Goal: Information Seeking & Learning: Learn about a topic

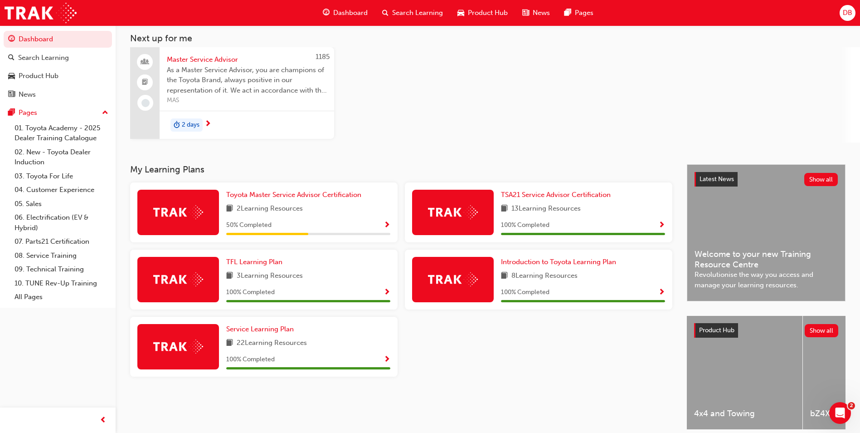
scroll to position [88, 0]
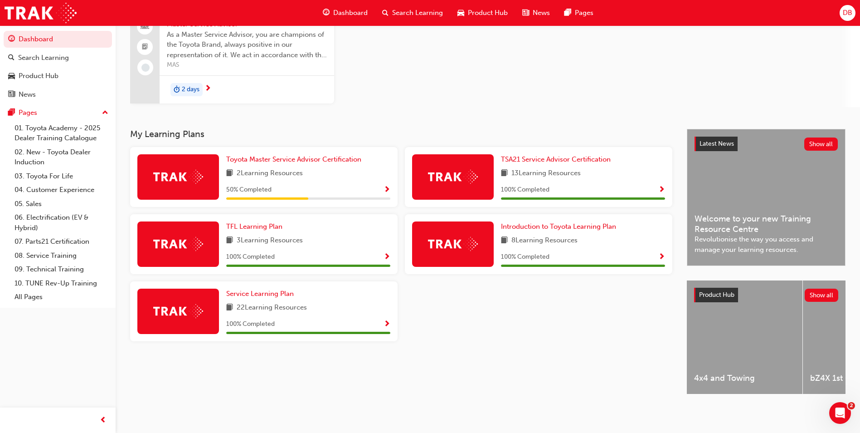
click at [729, 373] on span "4x4 and Towing" at bounding box center [744, 378] width 101 height 10
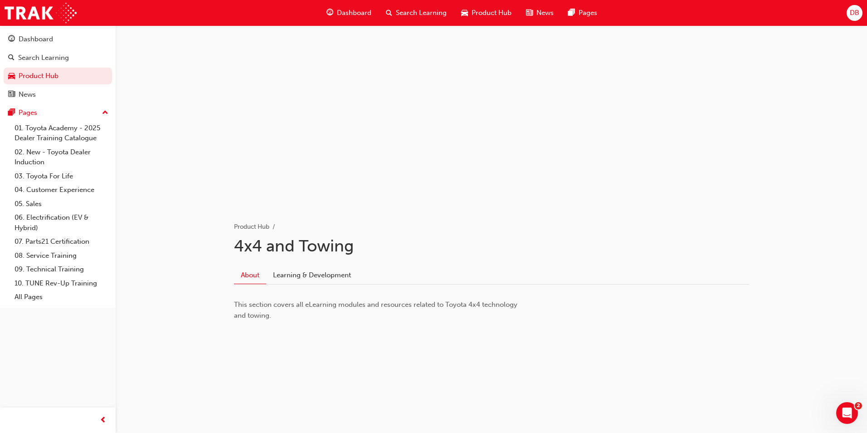
click at [476, 9] on span "Product Hub" at bounding box center [492, 13] width 40 height 10
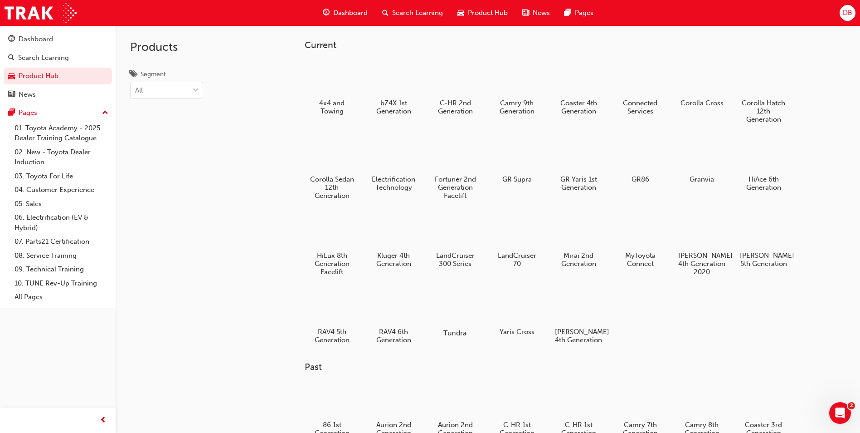
click at [455, 304] on div at bounding box center [455, 306] width 50 height 36
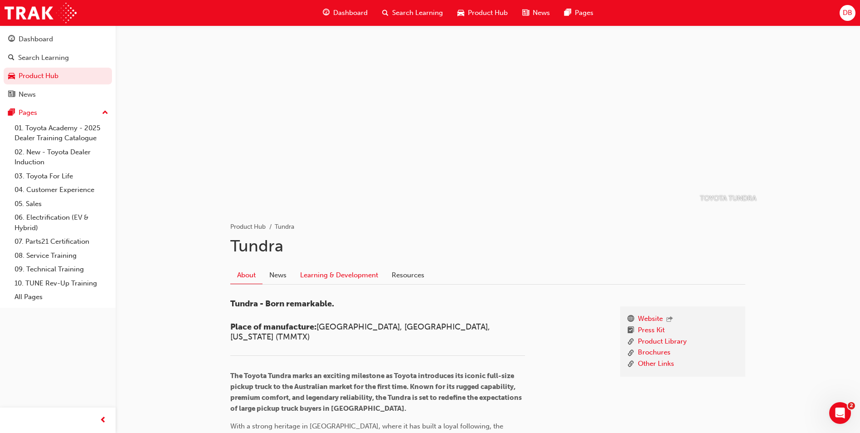
click at [340, 271] on link "Learning & Development" at bounding box center [339, 274] width 92 height 17
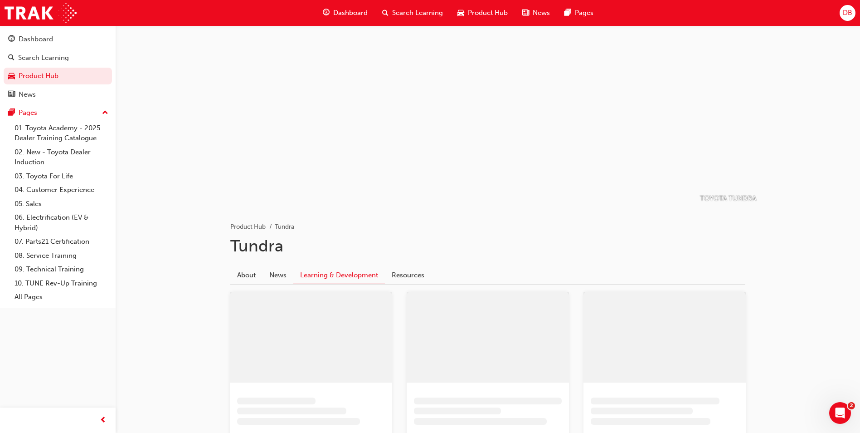
scroll to position [136, 0]
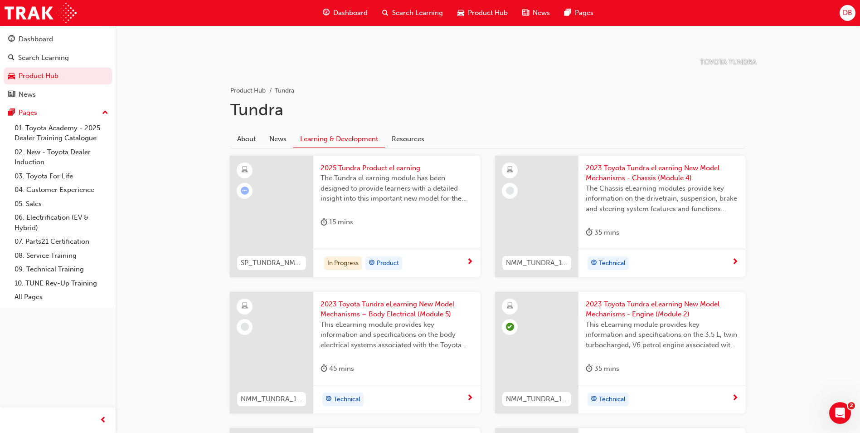
click at [355, 260] on div "In Progress" at bounding box center [343, 263] width 38 height 14
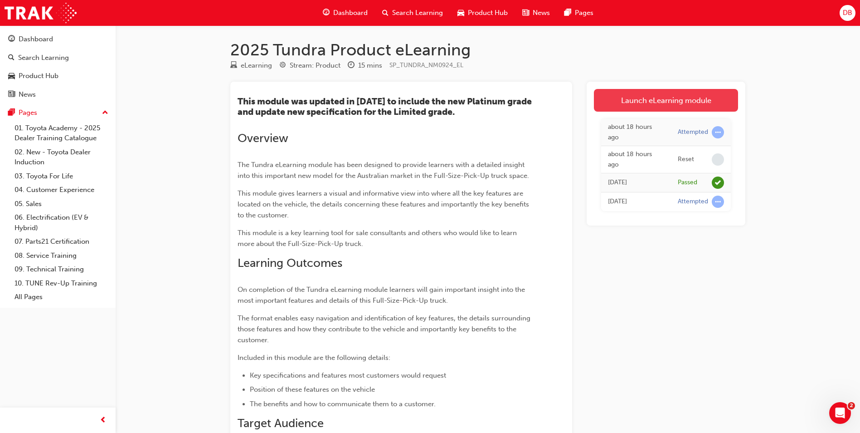
click at [644, 104] on link "Launch eLearning module" at bounding box center [666, 100] width 144 height 23
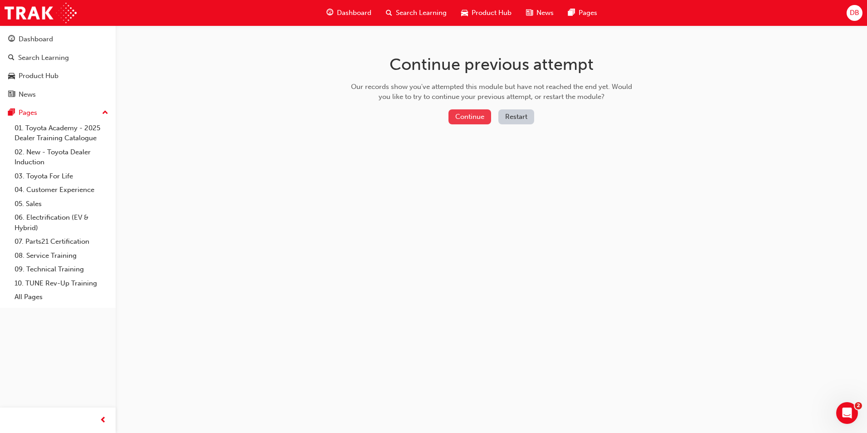
click at [466, 112] on button "Continue" at bounding box center [469, 116] width 43 height 15
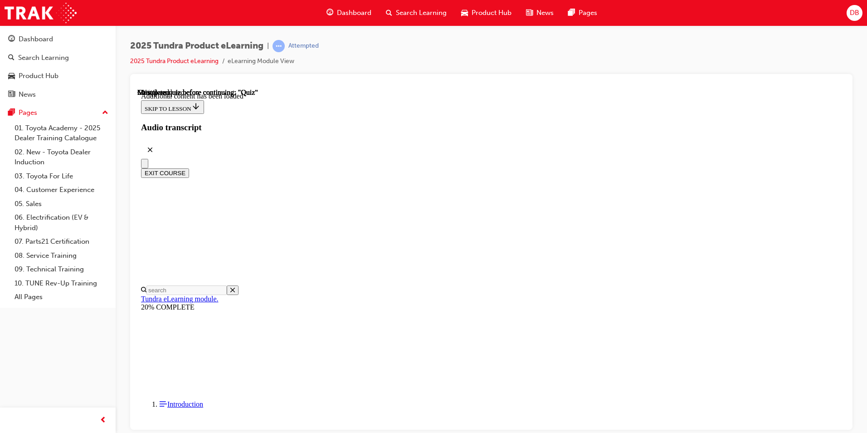
scroll to position [28, 0]
radio input "true"
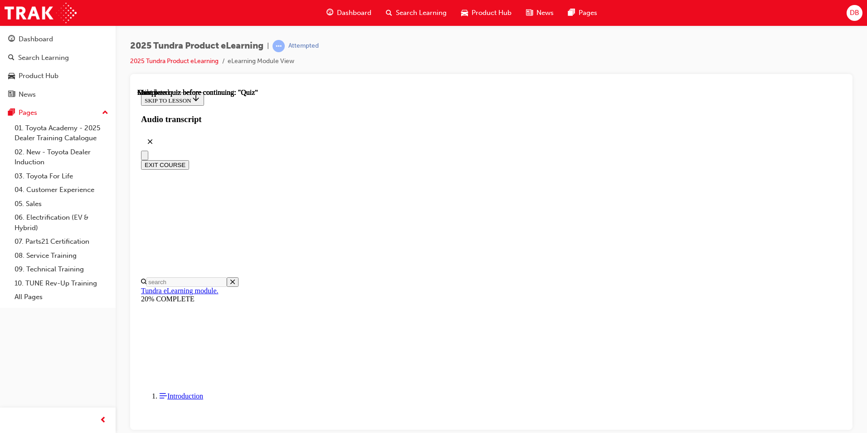
scroll to position [151, 0]
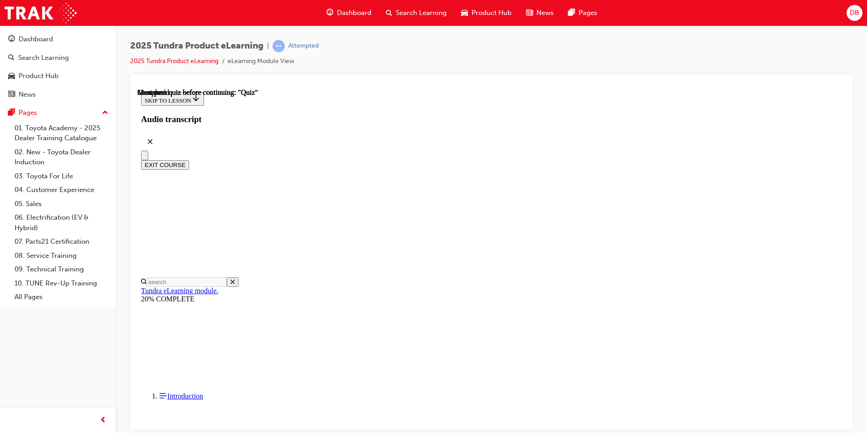
radio input "true"
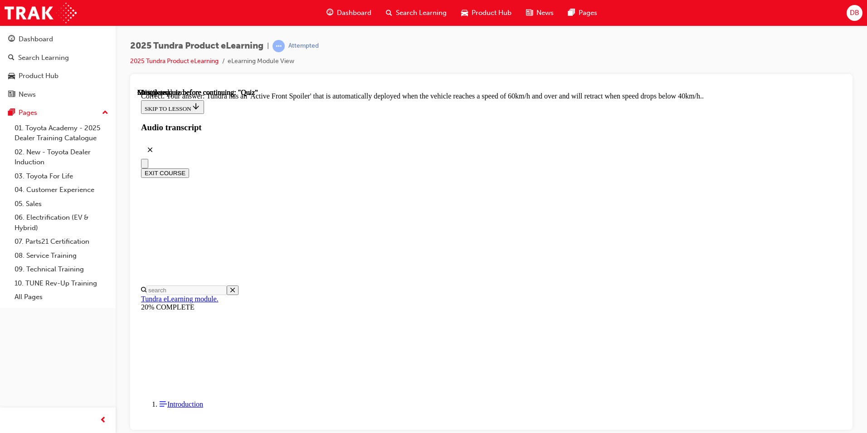
scroll to position [230, 0]
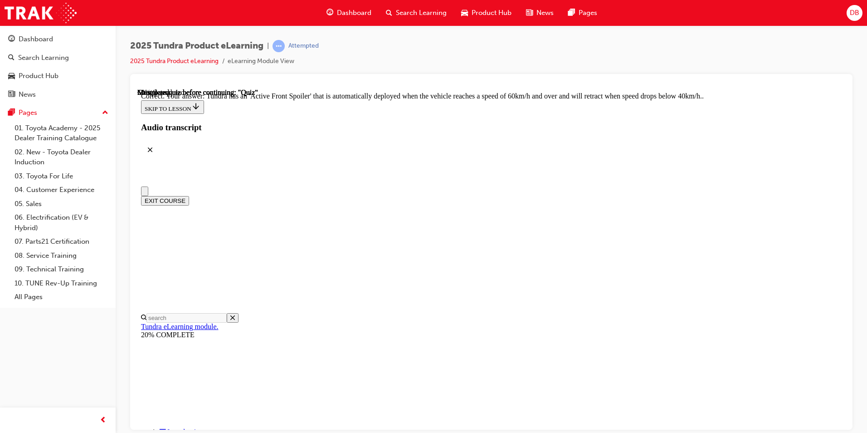
scroll to position [0, 0]
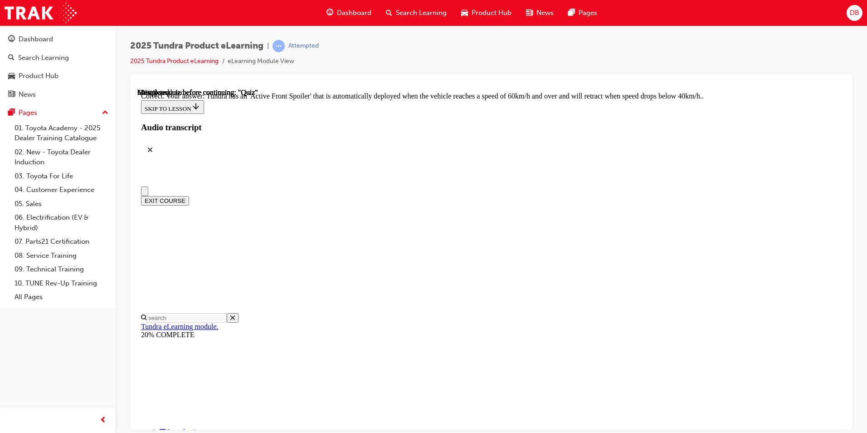
radio input "true"
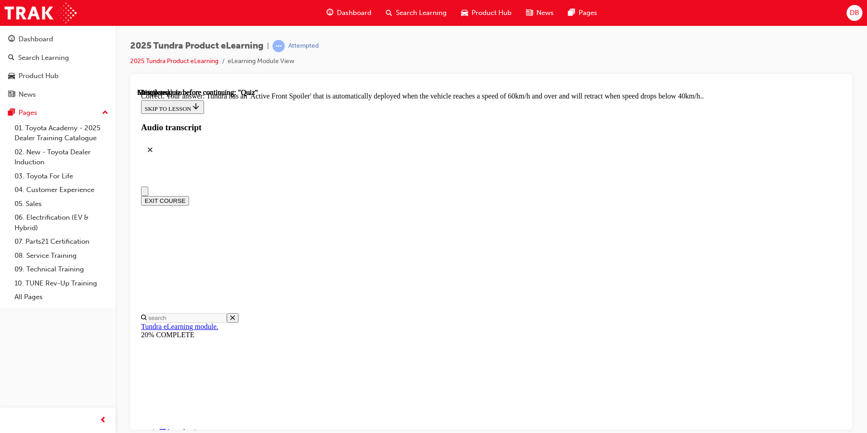
radio input "true"
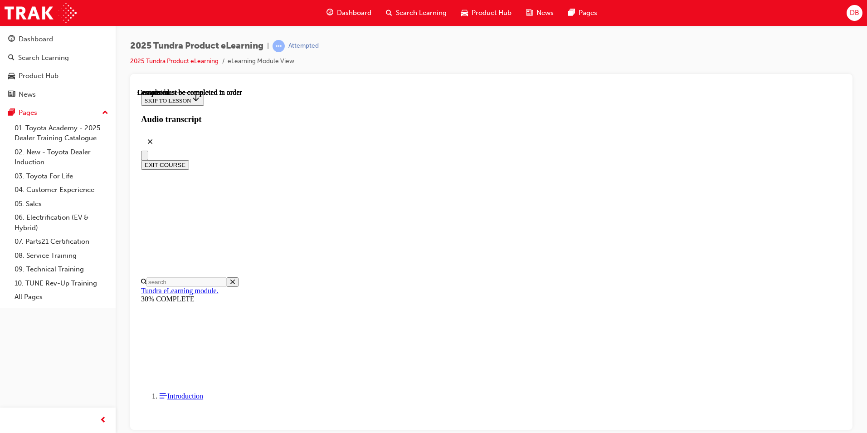
scroll to position [151, 0]
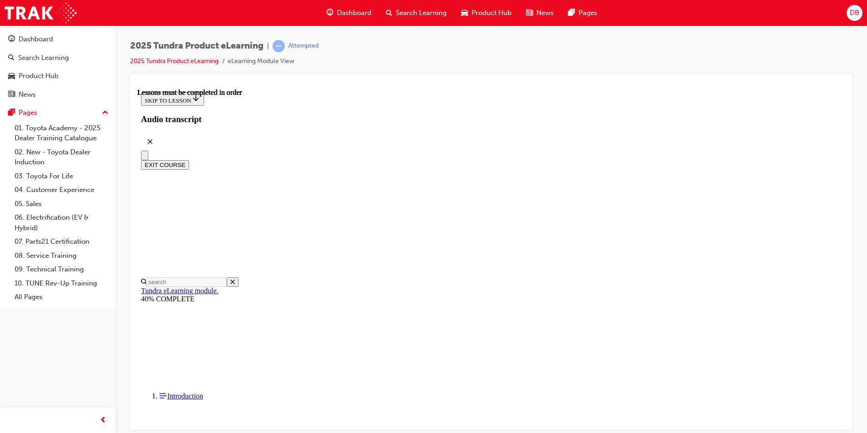
scroll to position [346, 0]
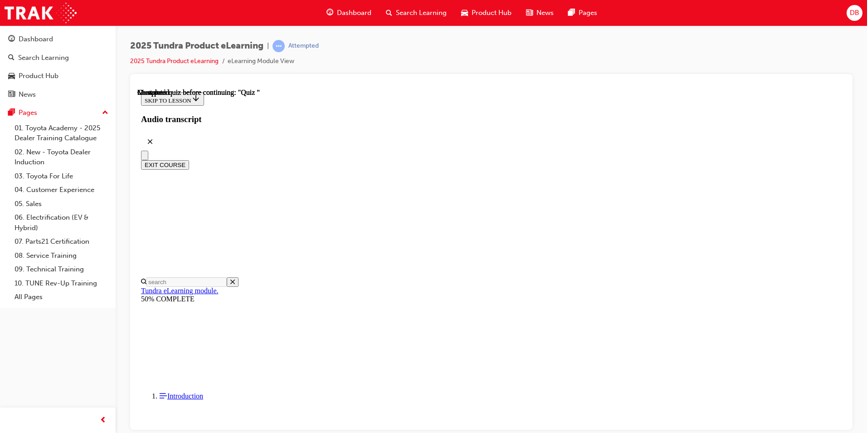
radio input "true"
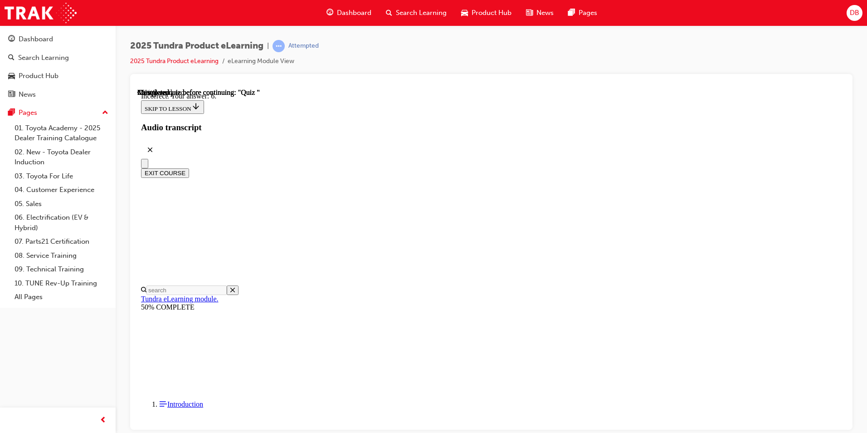
scroll to position [124, 0]
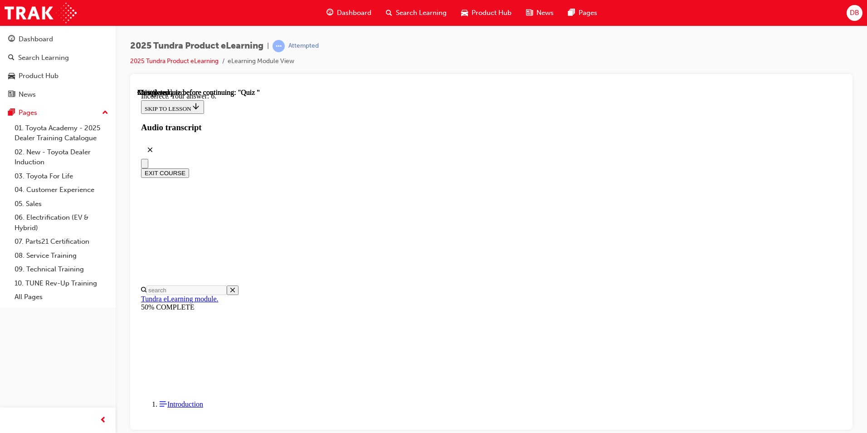
radio input "true"
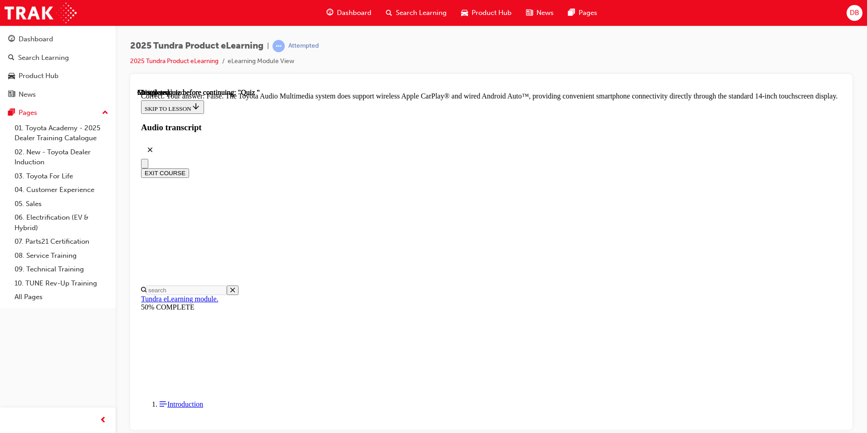
scroll to position [154, 0]
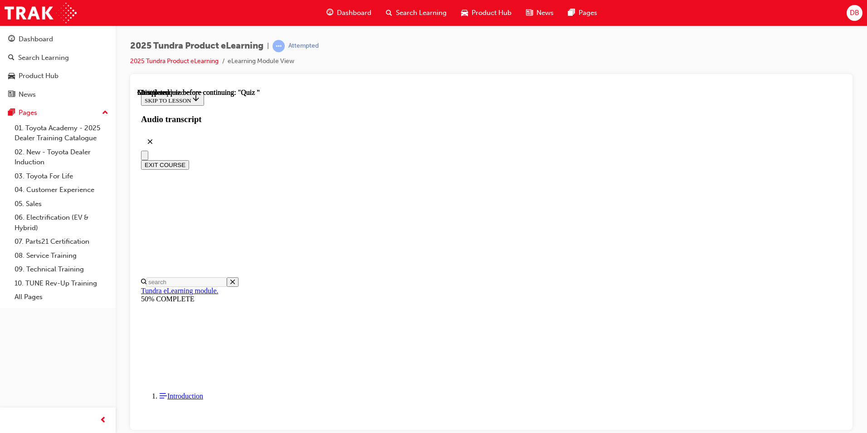
scroll to position [80, 0]
radio input "true"
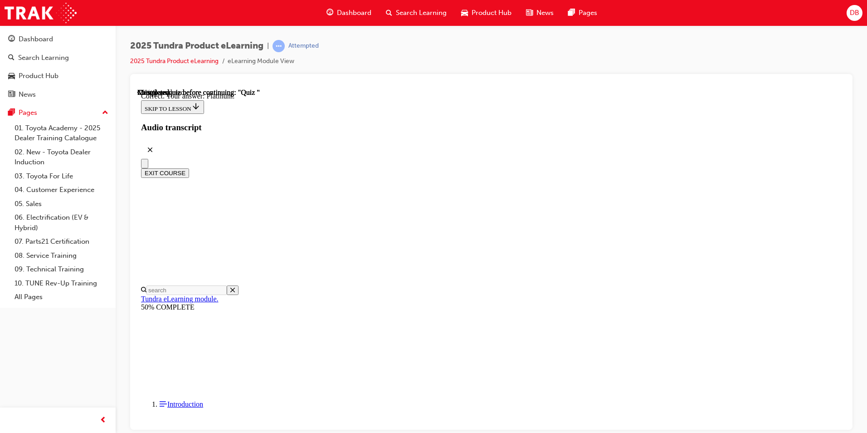
scroll to position [109, 0]
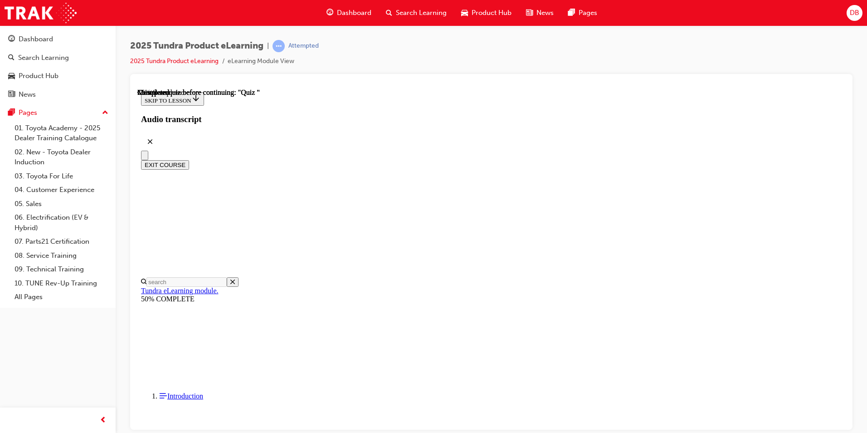
scroll to position [92, 0]
radio input "true"
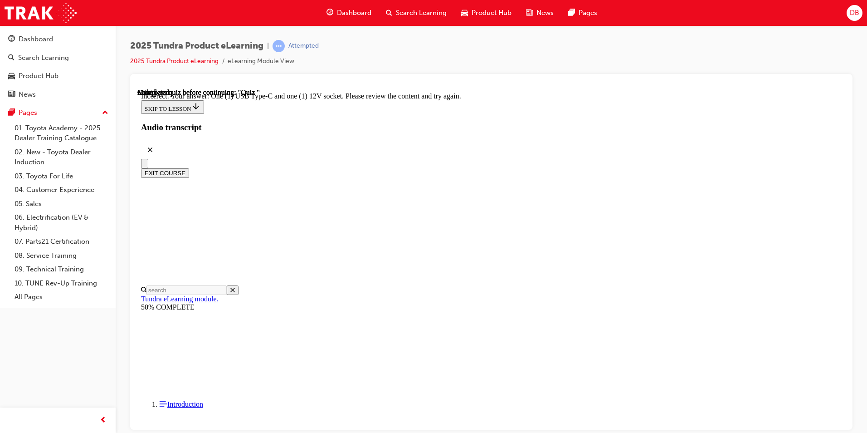
scroll to position [205, 0]
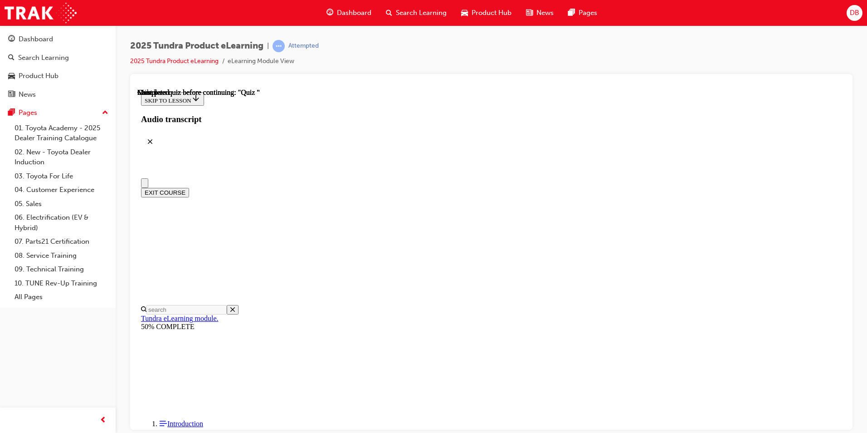
scroll to position [0, 0]
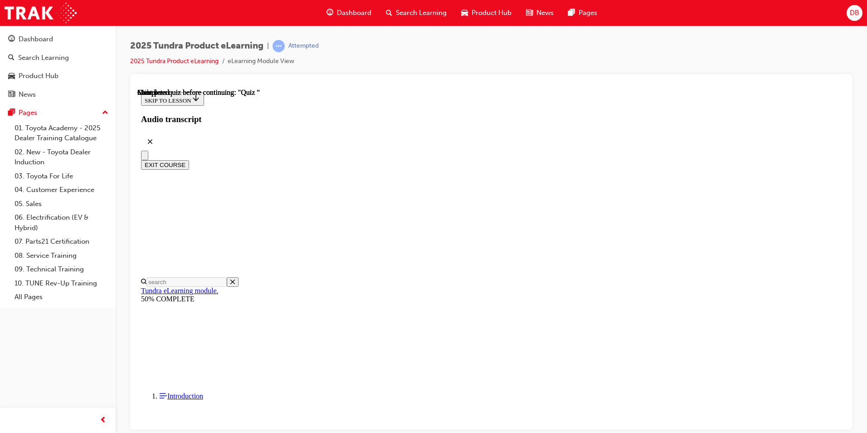
scroll to position [799, 0]
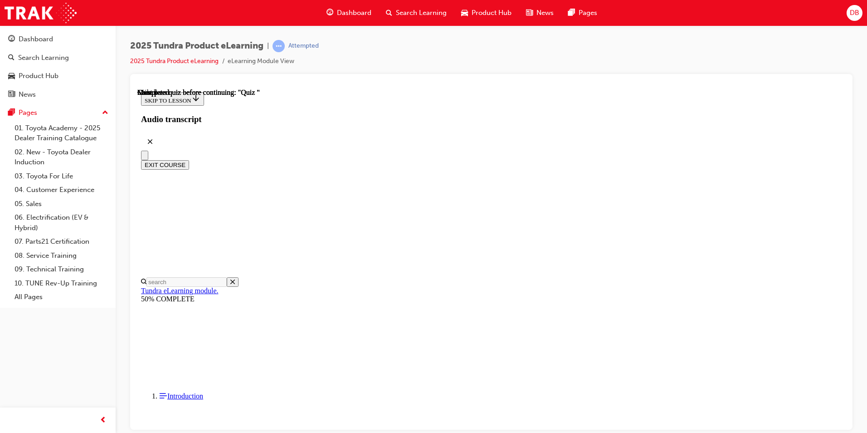
scroll to position [29, 0]
radio input "true"
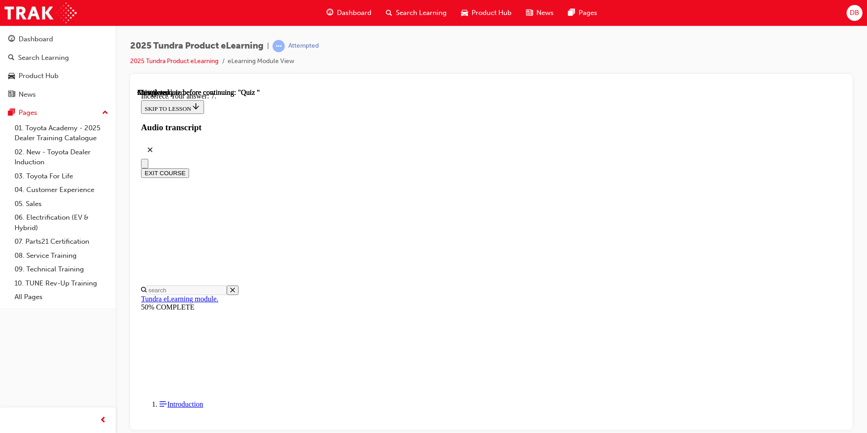
scroll to position [124, 0]
drag, startPoint x: 411, startPoint y: 246, endPoint x: 453, endPoint y: 270, distance: 48.4
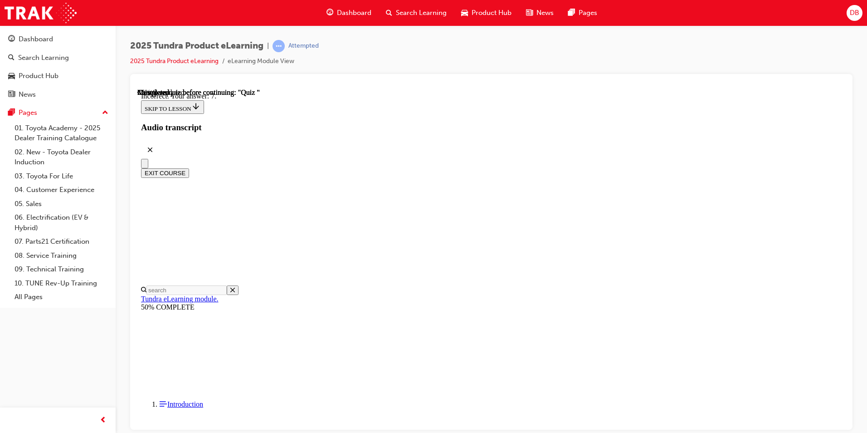
radio input "true"
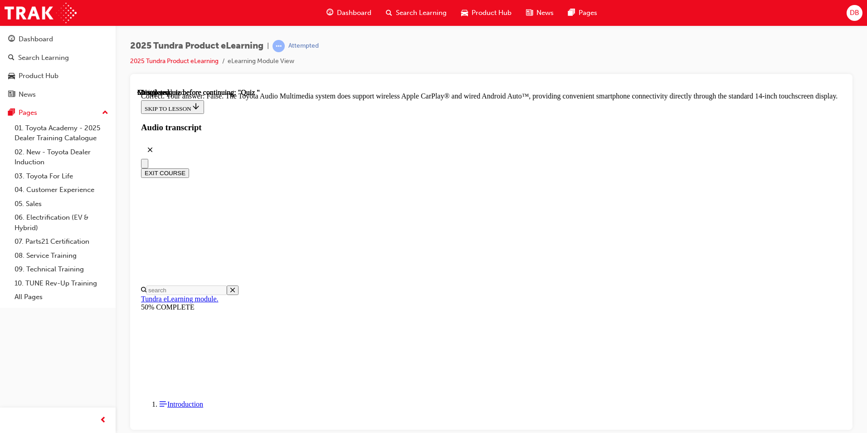
scroll to position [154, 0]
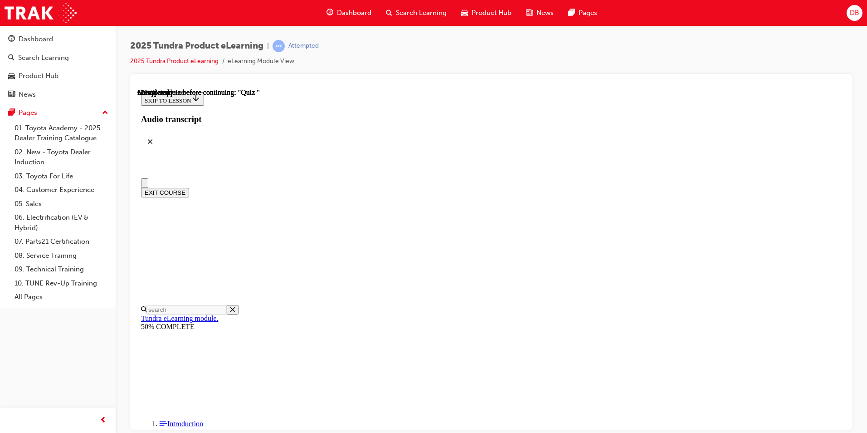
scroll to position [0, 0]
radio input "true"
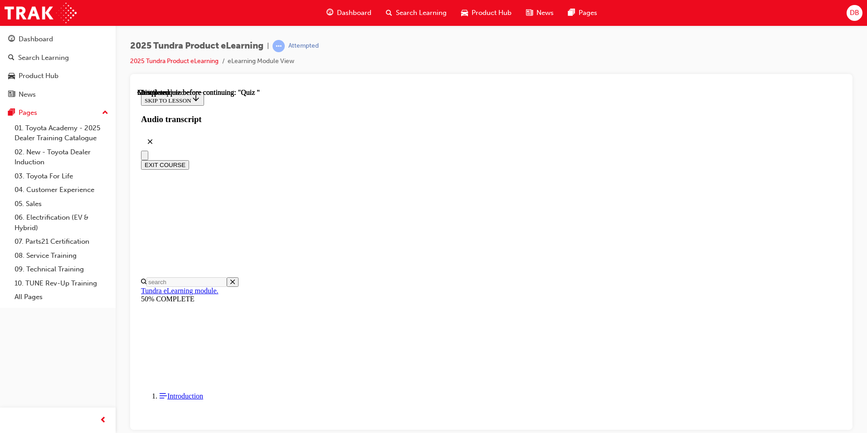
scroll to position [132, 0]
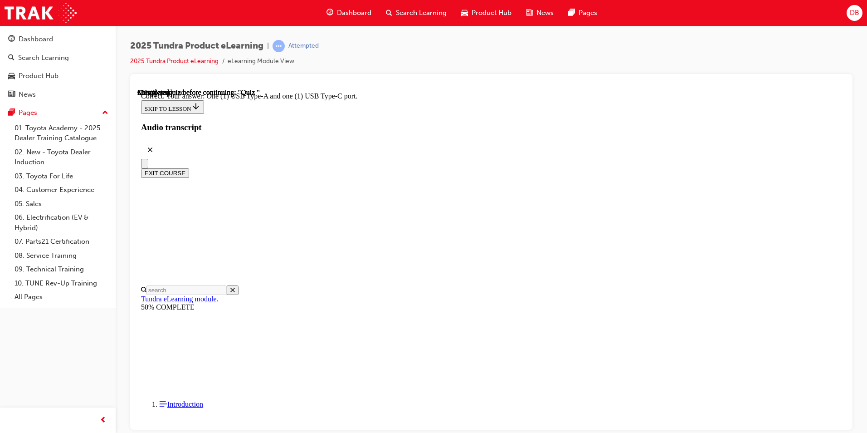
scroll to position [161, 0]
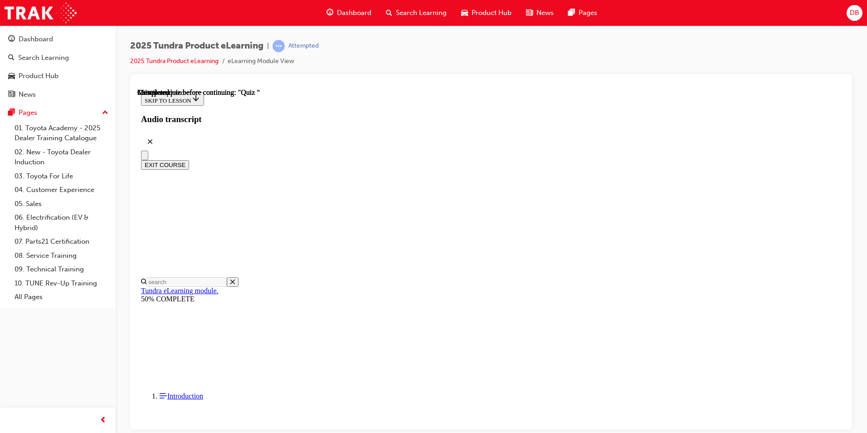
scroll to position [80, 0]
radio input "true"
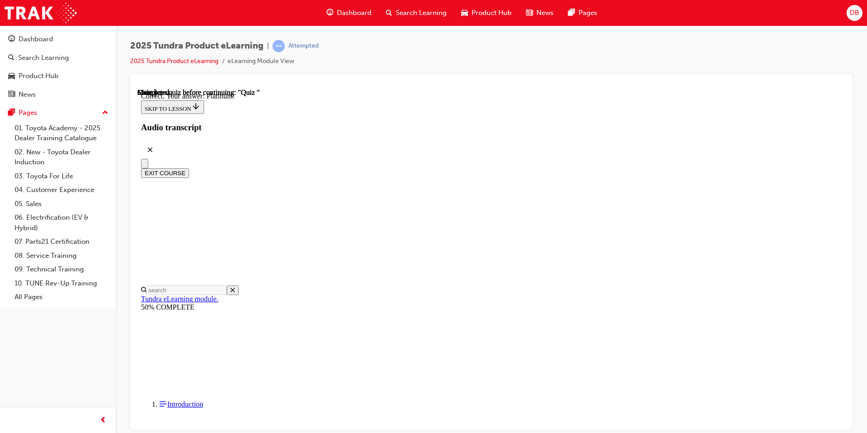
scroll to position [109, 0]
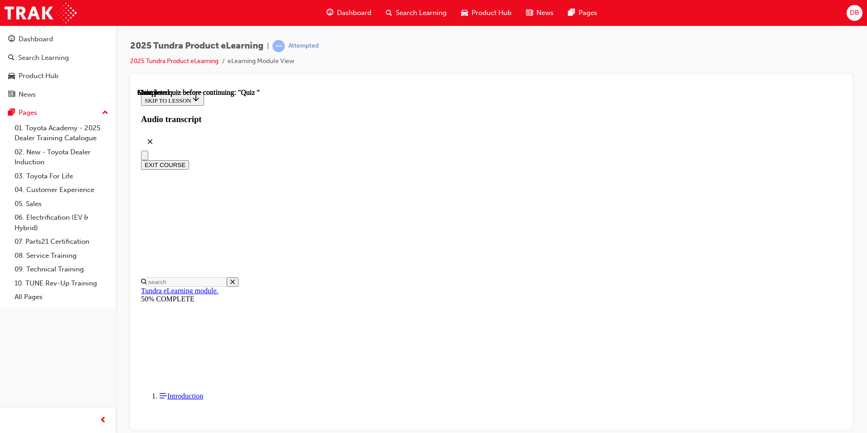
scroll to position [151, 0]
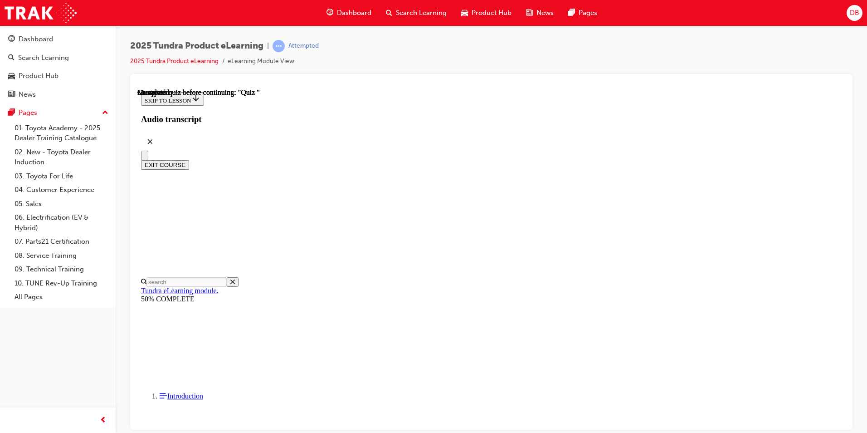
radio input "true"
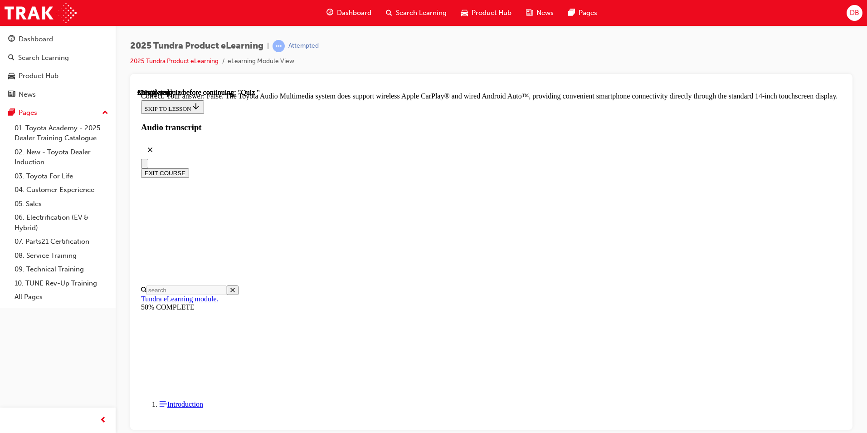
scroll to position [154, 0]
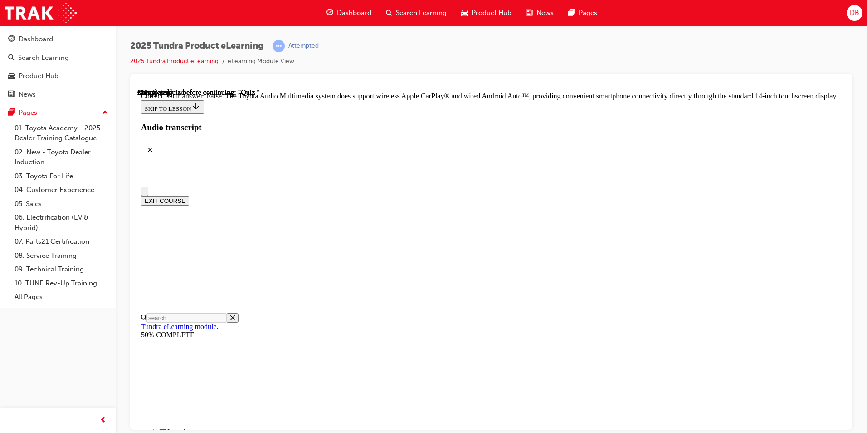
scroll to position [45, 0]
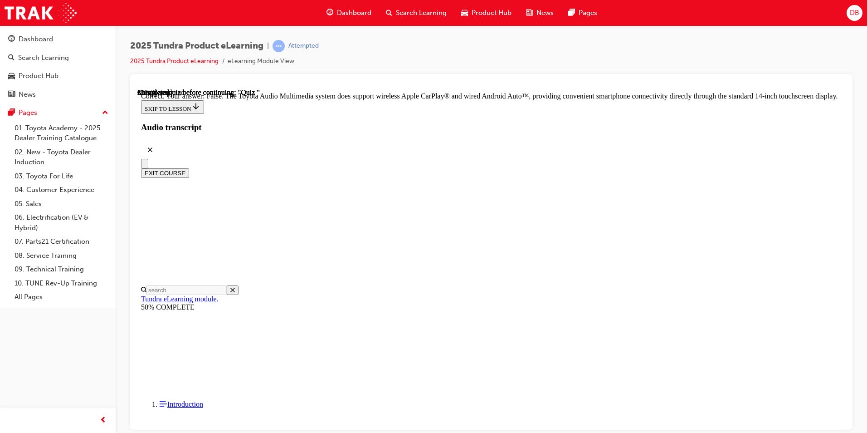
radio input "true"
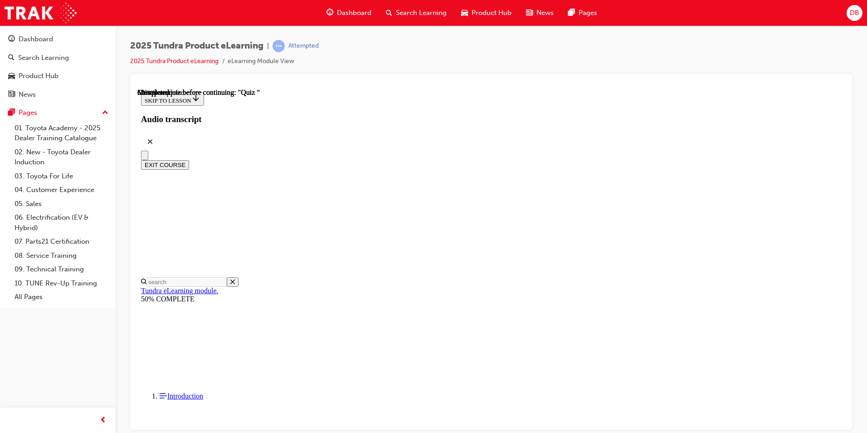
radio input "true"
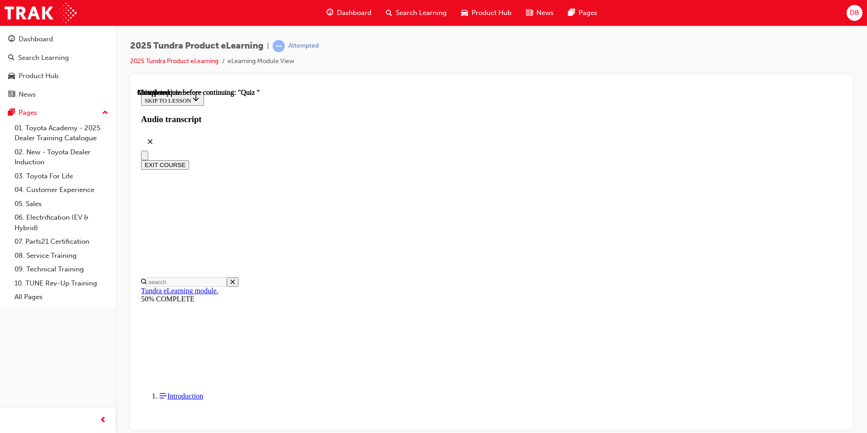
scroll to position [86, 0]
radio input "true"
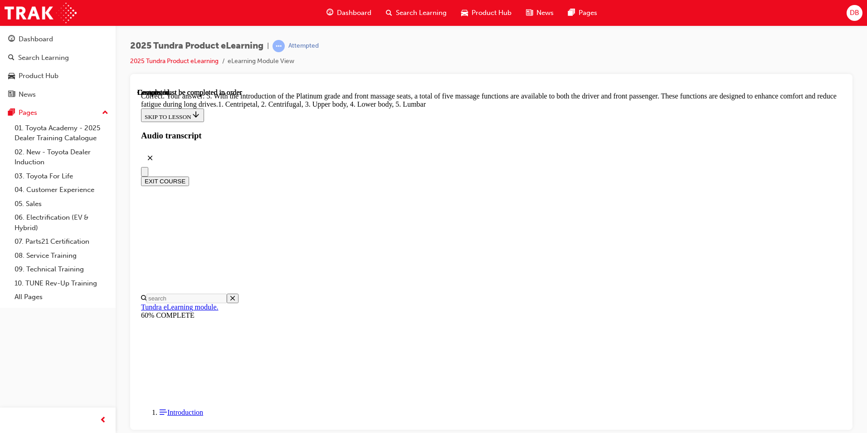
scroll to position [212, 0]
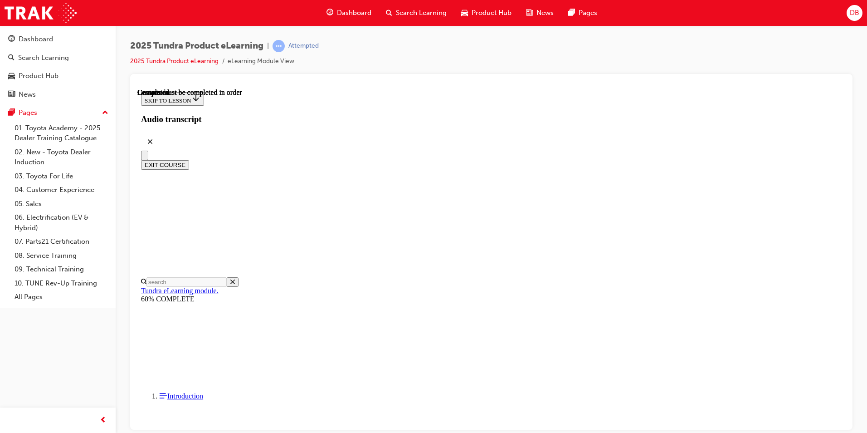
scroll to position [151, 0]
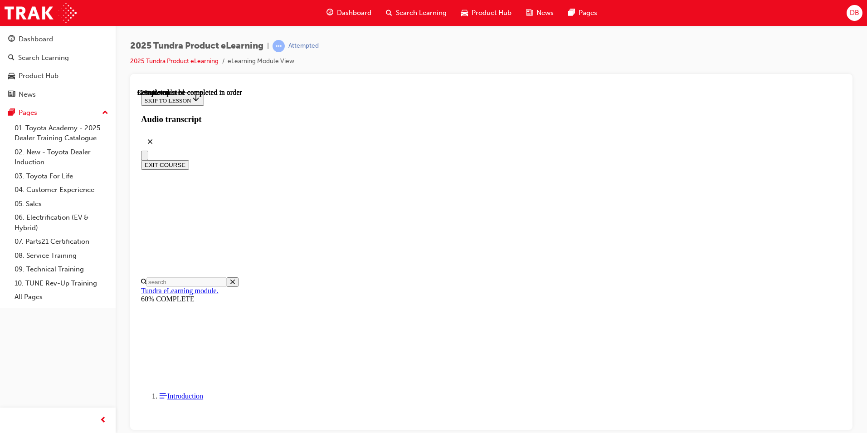
scroll to position [1038, 0]
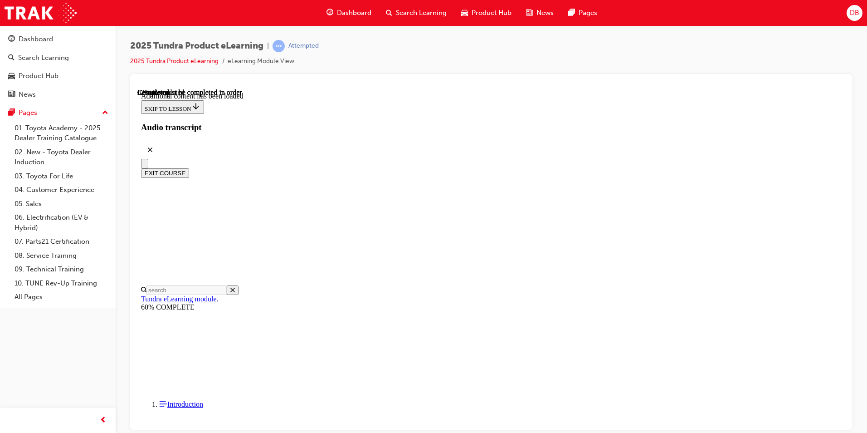
scroll to position [2008, 0]
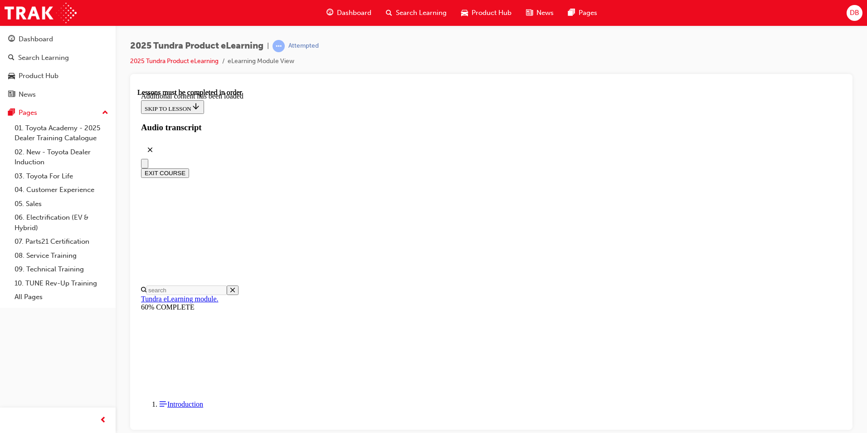
scroll to position [2120, 0]
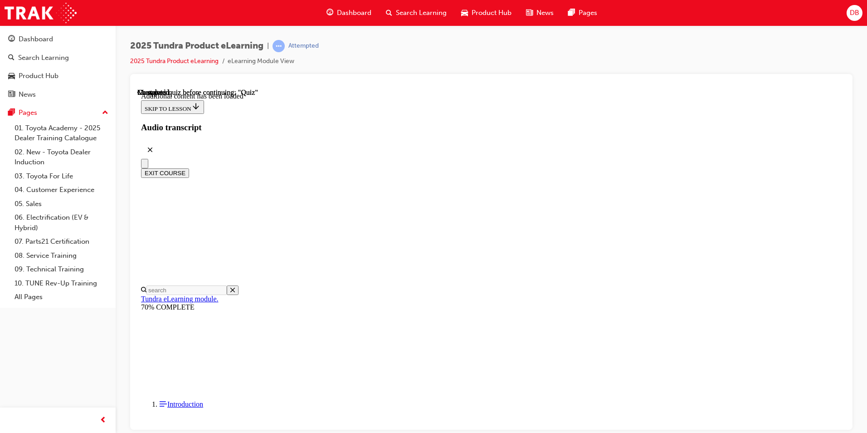
radio input "true"
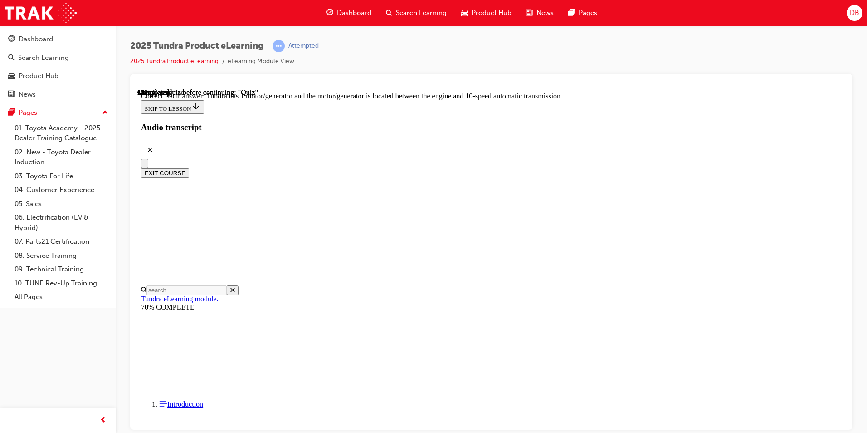
radio input "true"
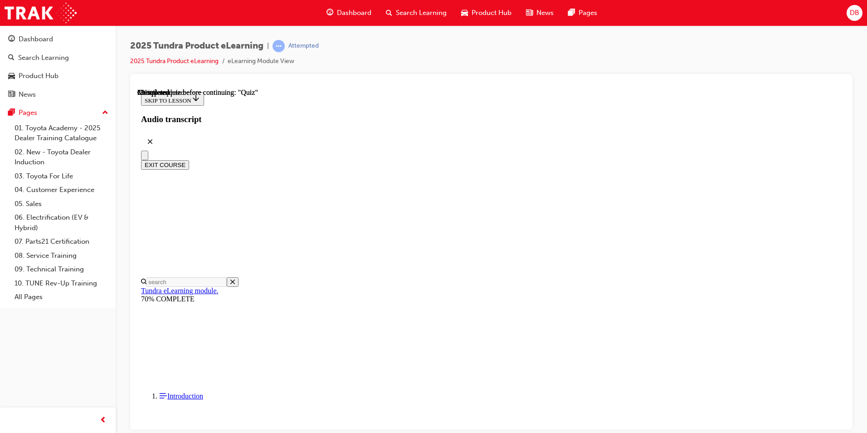
scroll to position [78, 0]
radio input "true"
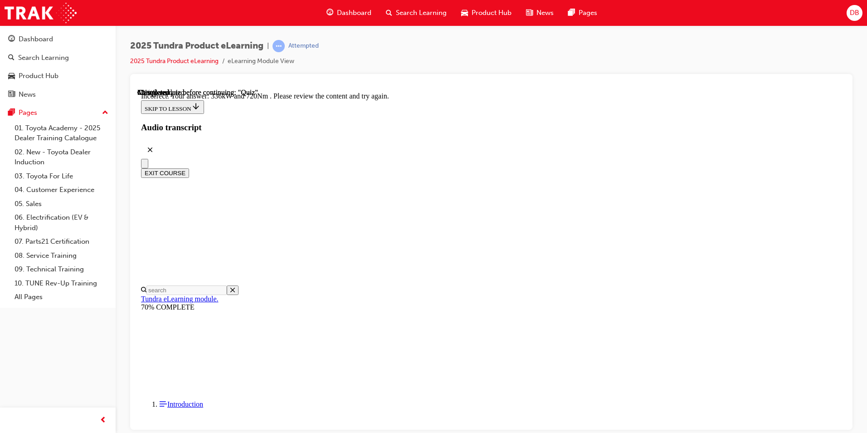
scroll to position [221, 0]
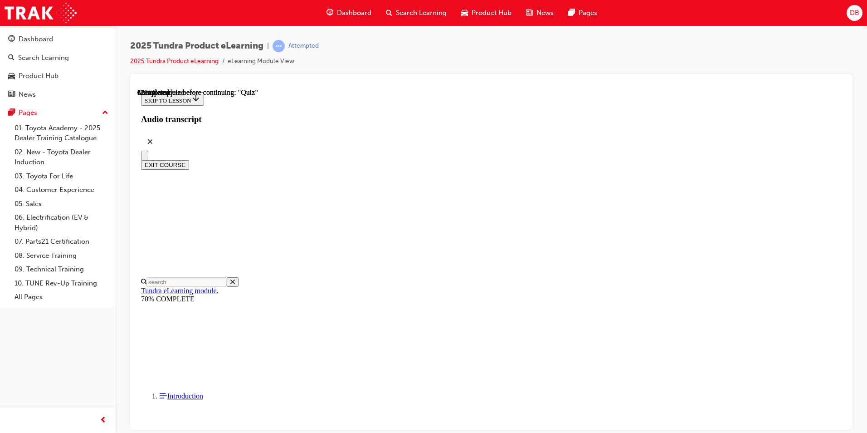
scroll to position [91, 0]
radio input "true"
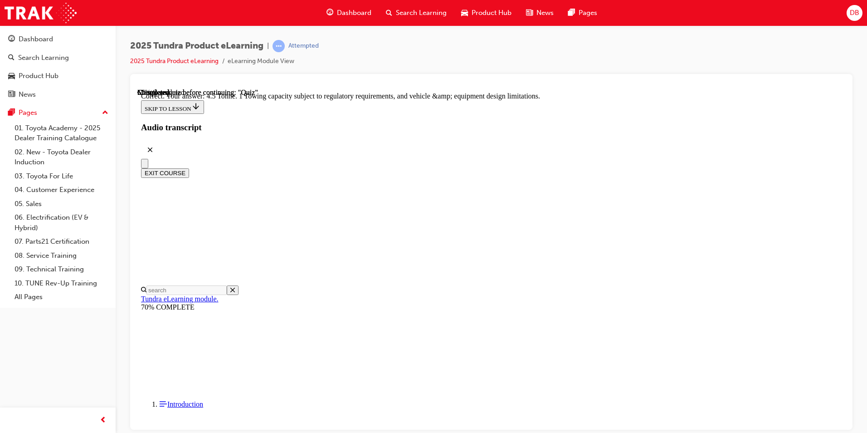
scroll to position [232, 0]
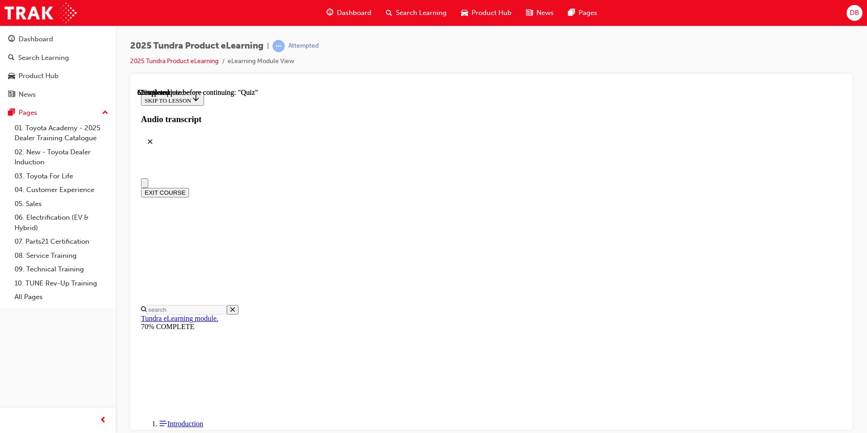
radio input "true"
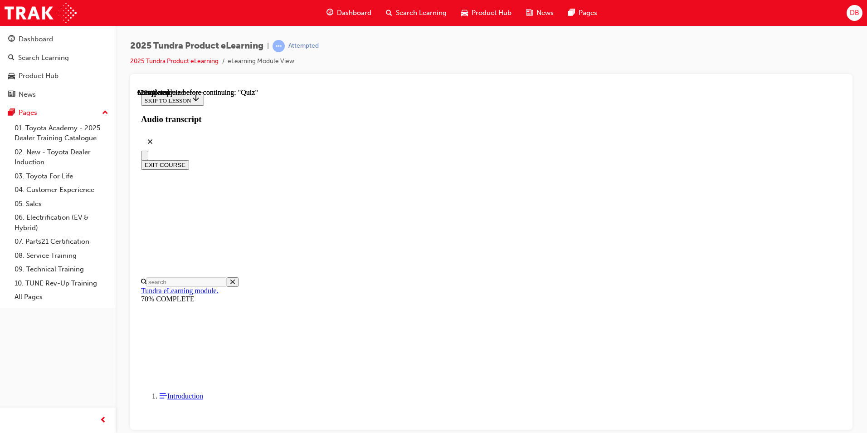
scroll to position [178, 0]
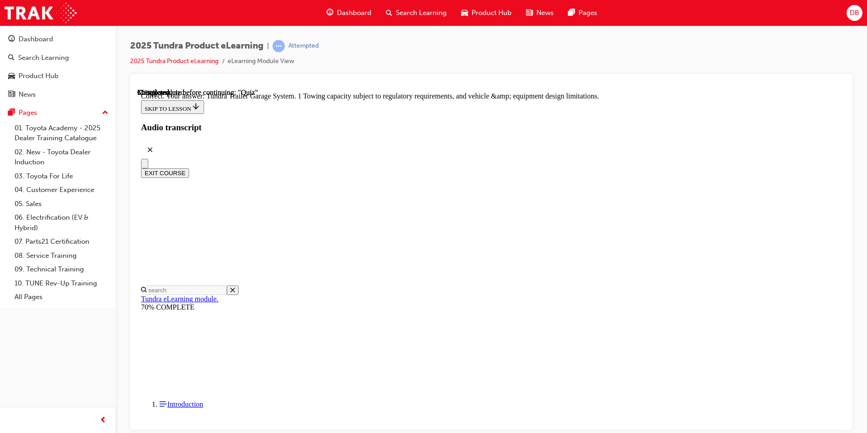
scroll to position [263, 0]
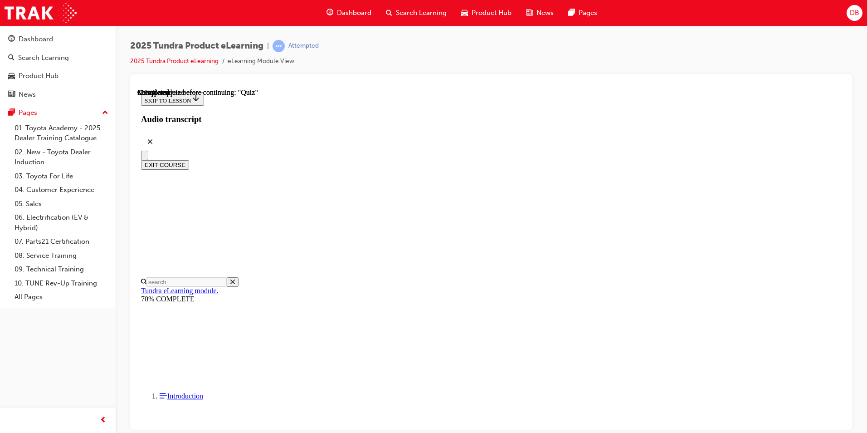
scroll to position [45, 0]
radio input "true"
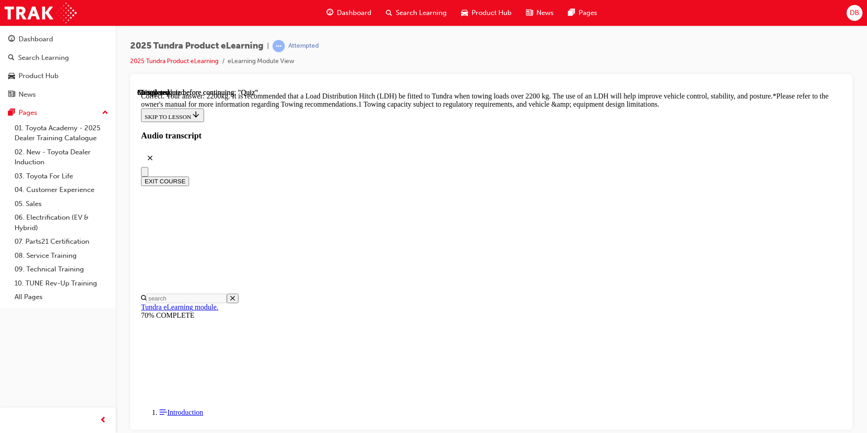
scroll to position [360, 0]
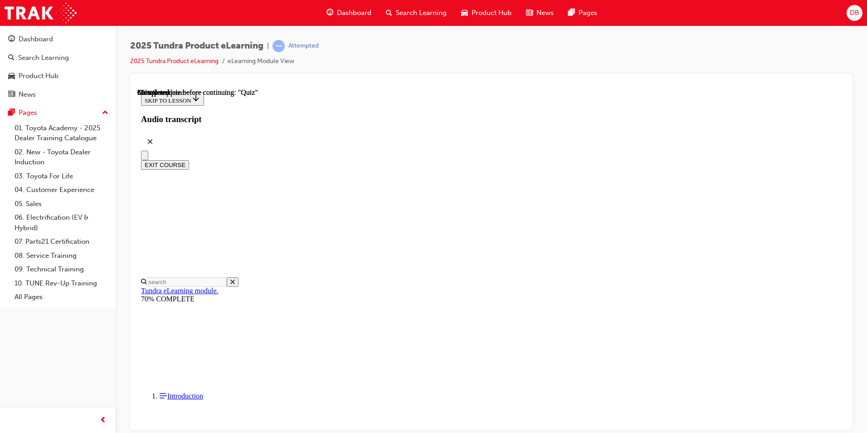
scroll to position [136, 0]
radio input "true"
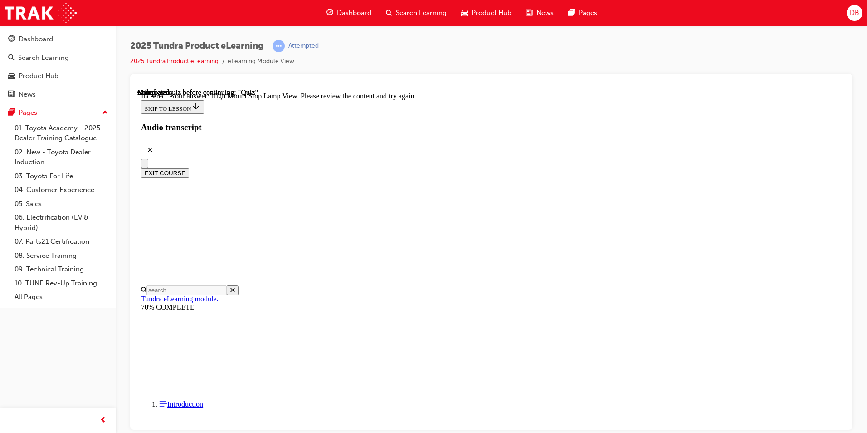
scroll to position [282, 0]
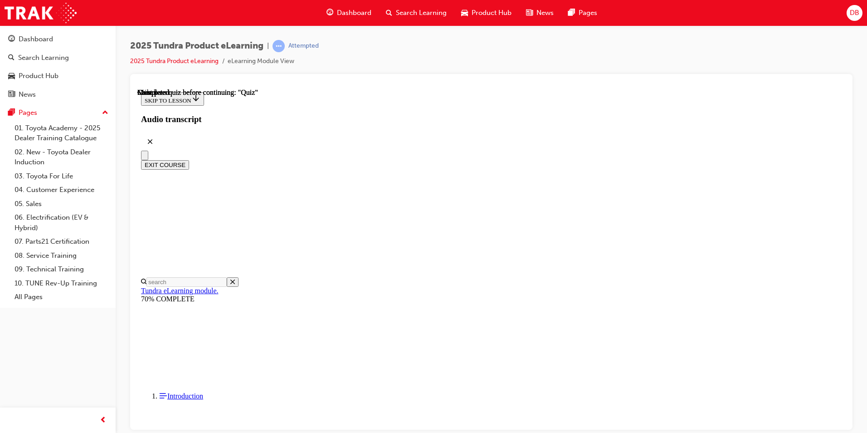
scroll to position [151, 0]
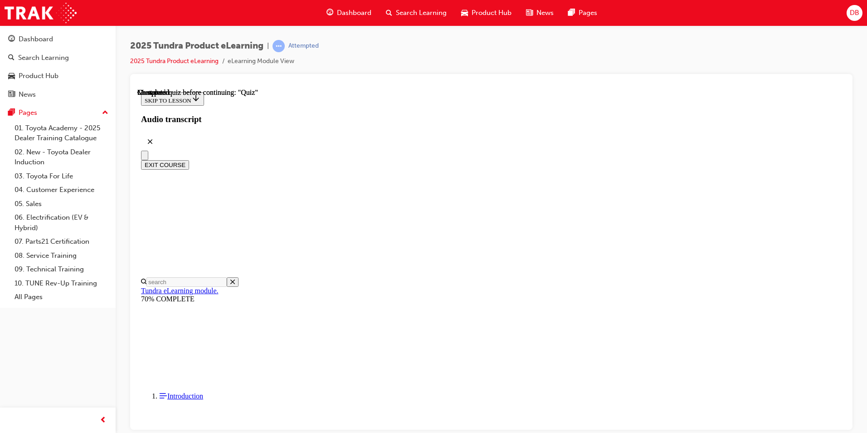
radio input "true"
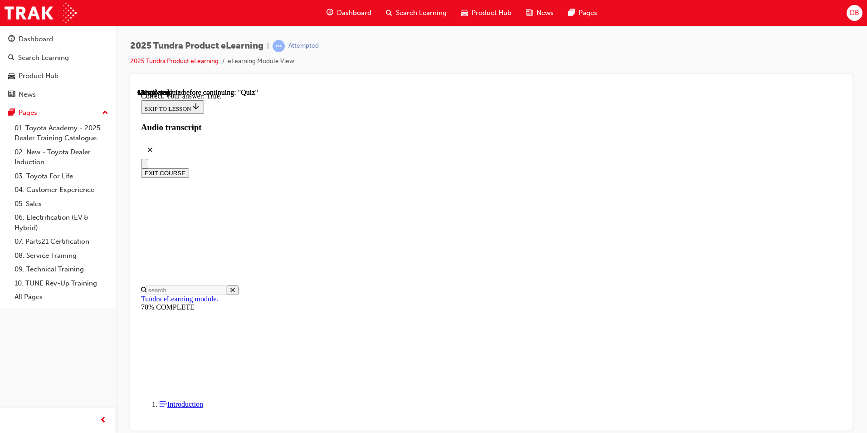
scroll to position [88, 0]
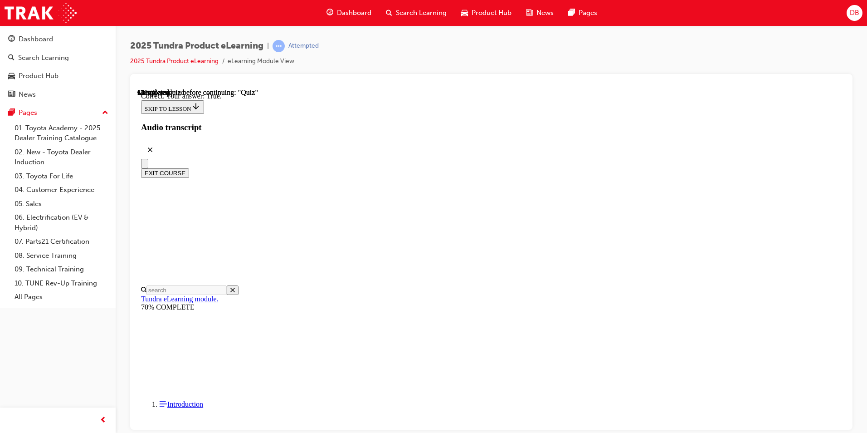
radio input "true"
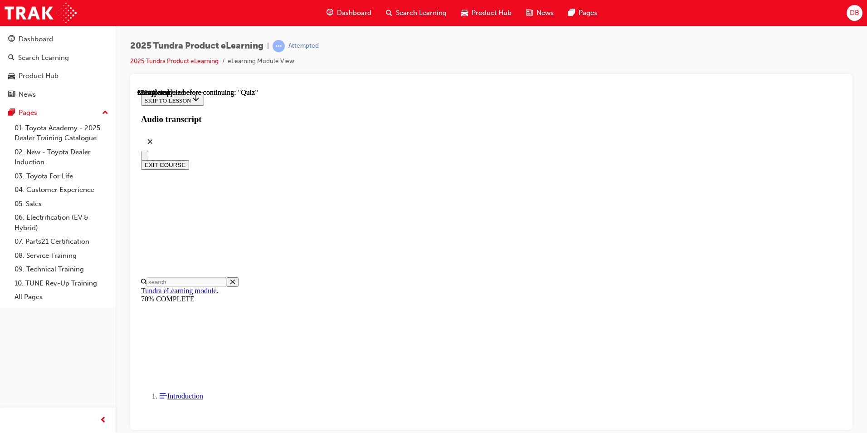
scroll to position [91, 0]
radio input "true"
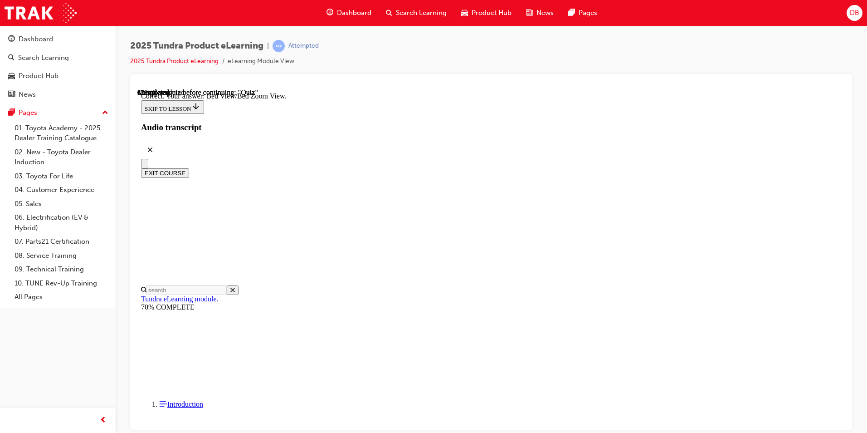
scroll to position [238, 0]
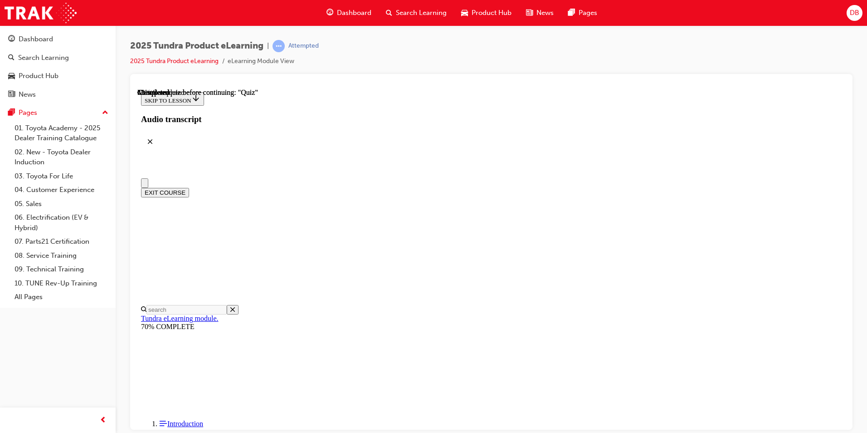
scroll to position [45, 0]
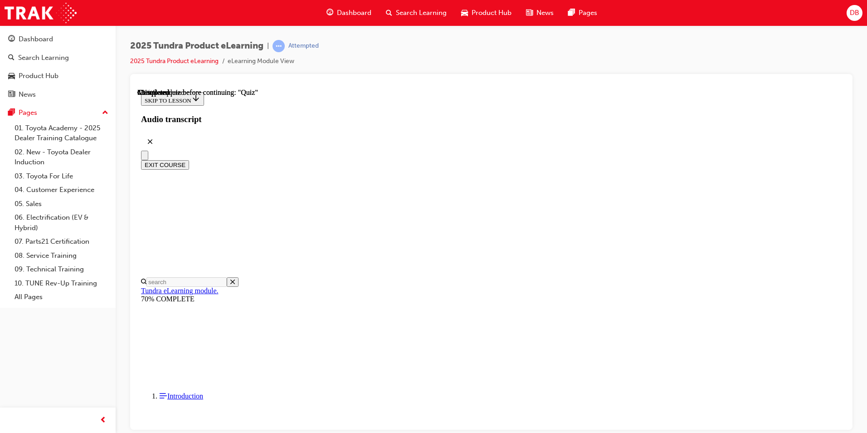
radio input "true"
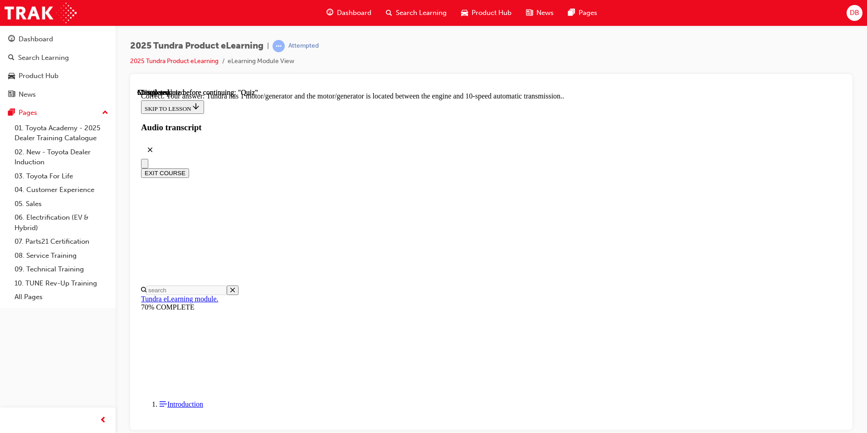
scroll to position [158, 0]
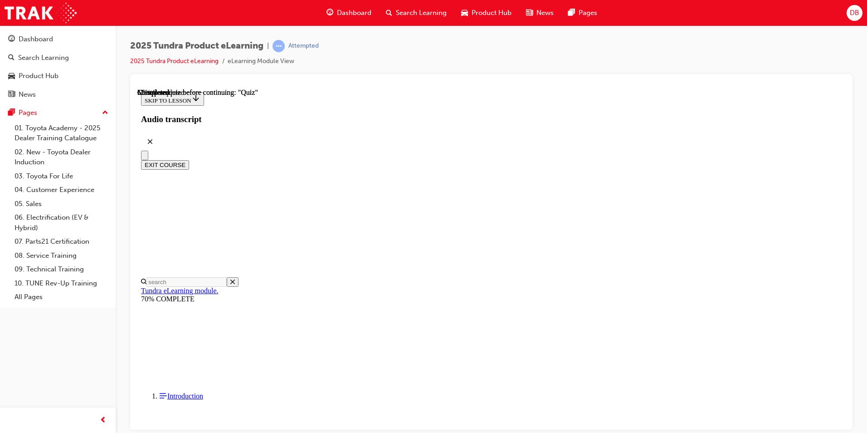
scroll to position [136, 0]
drag, startPoint x: 410, startPoint y: 331, endPoint x: 416, endPoint y: 332, distance: 6.0
radio input "true"
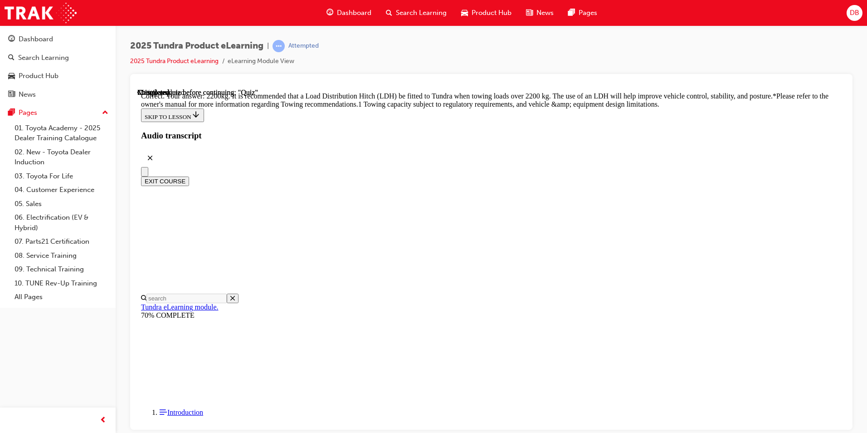
scroll to position [360, 0]
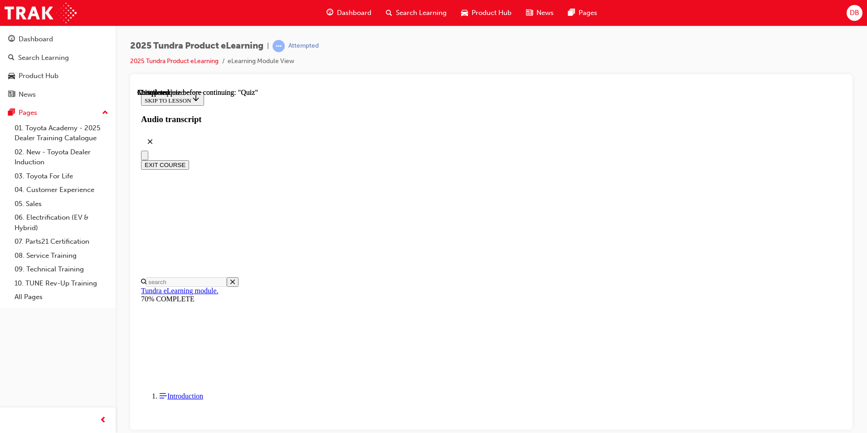
scroll to position [91, 0]
radio input "true"
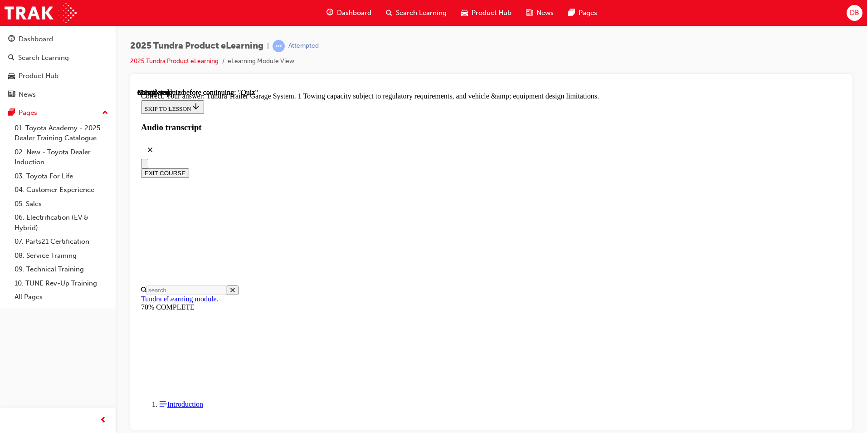
scroll to position [263, 0]
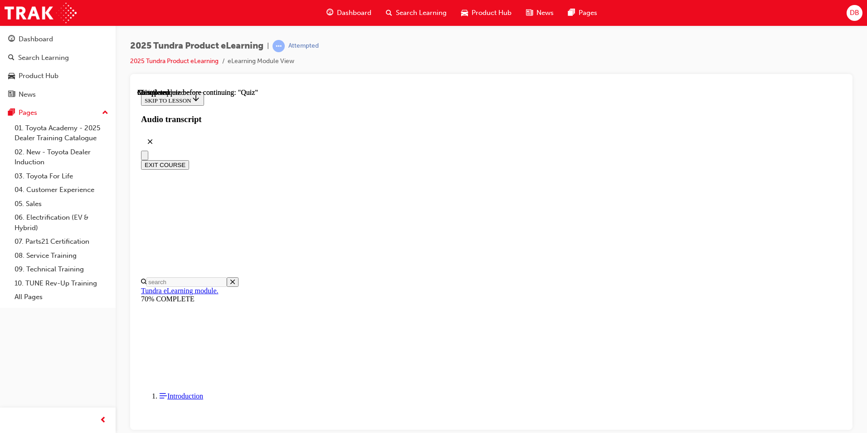
scroll to position [45, 0]
radio input "true"
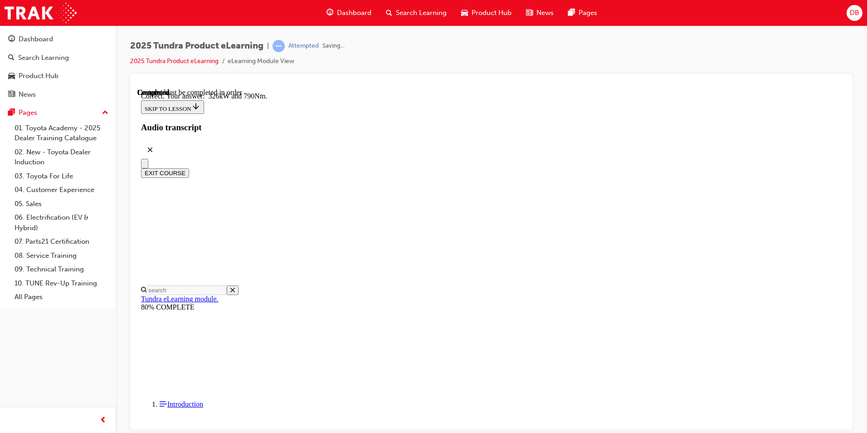
scroll to position [176, 0]
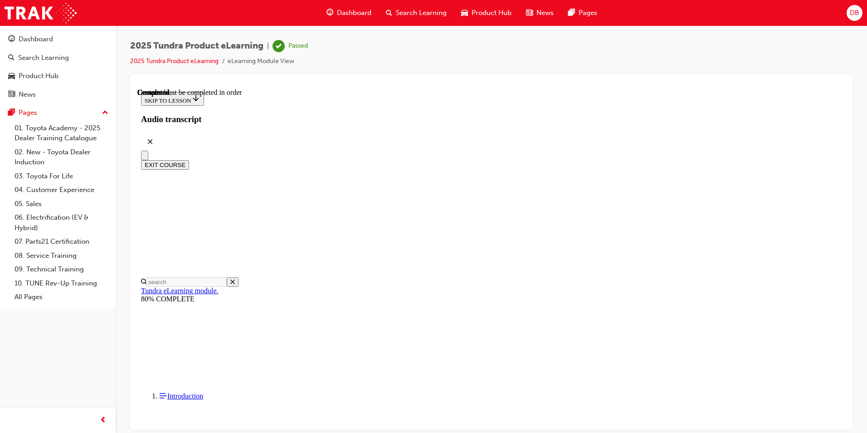
scroll to position [151, 0]
